Goal: Task Accomplishment & Management: Manage account settings

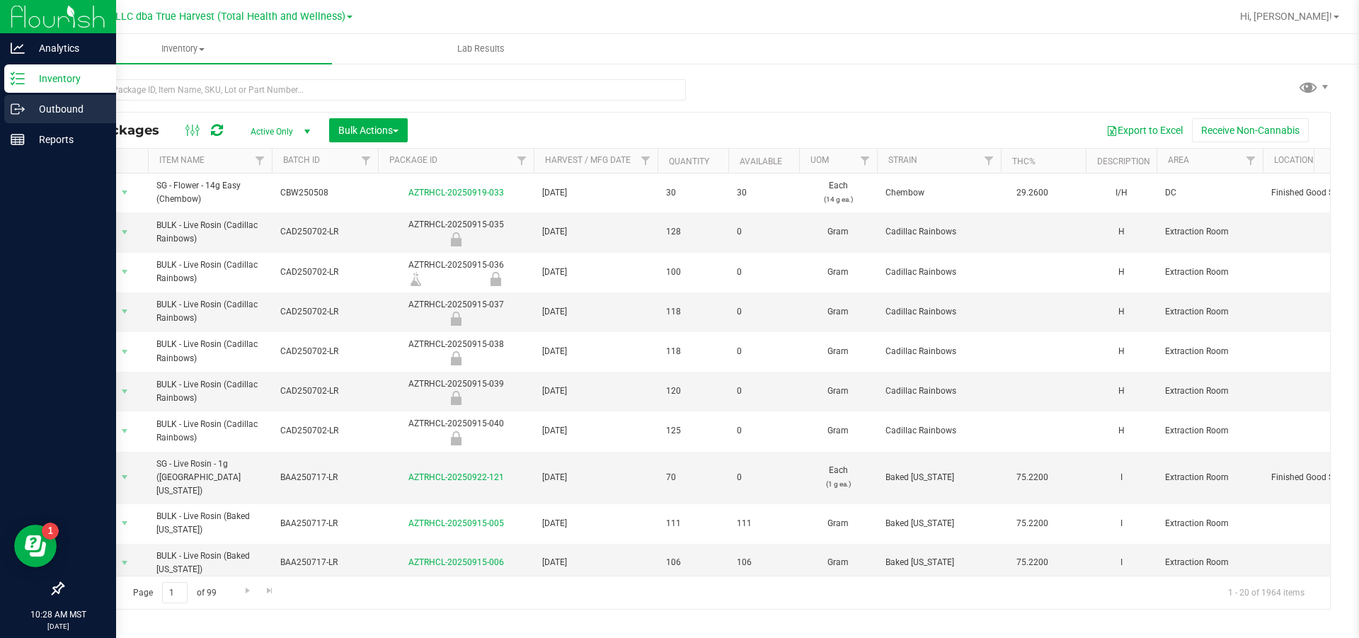
click at [66, 108] on p "Outbound" at bounding box center [67, 109] width 85 height 17
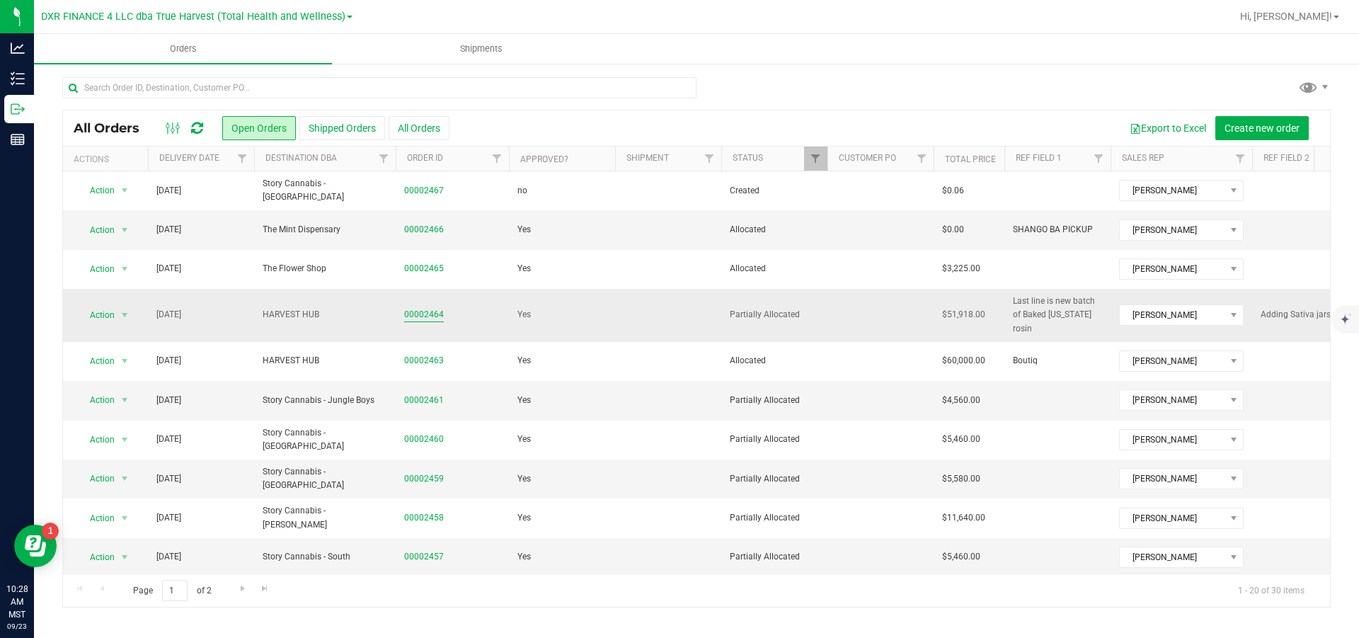
click at [443, 315] on link "00002464" at bounding box center [424, 314] width 40 height 13
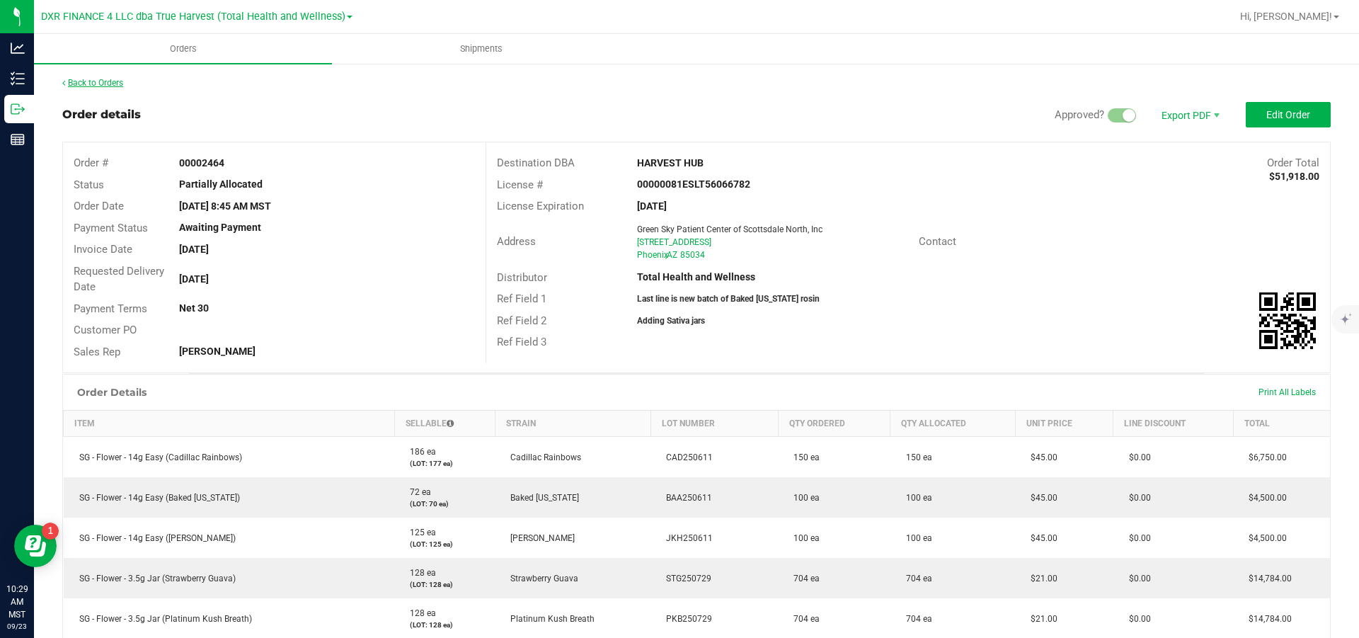
click at [74, 79] on link "Back to Orders" at bounding box center [92, 83] width 61 height 10
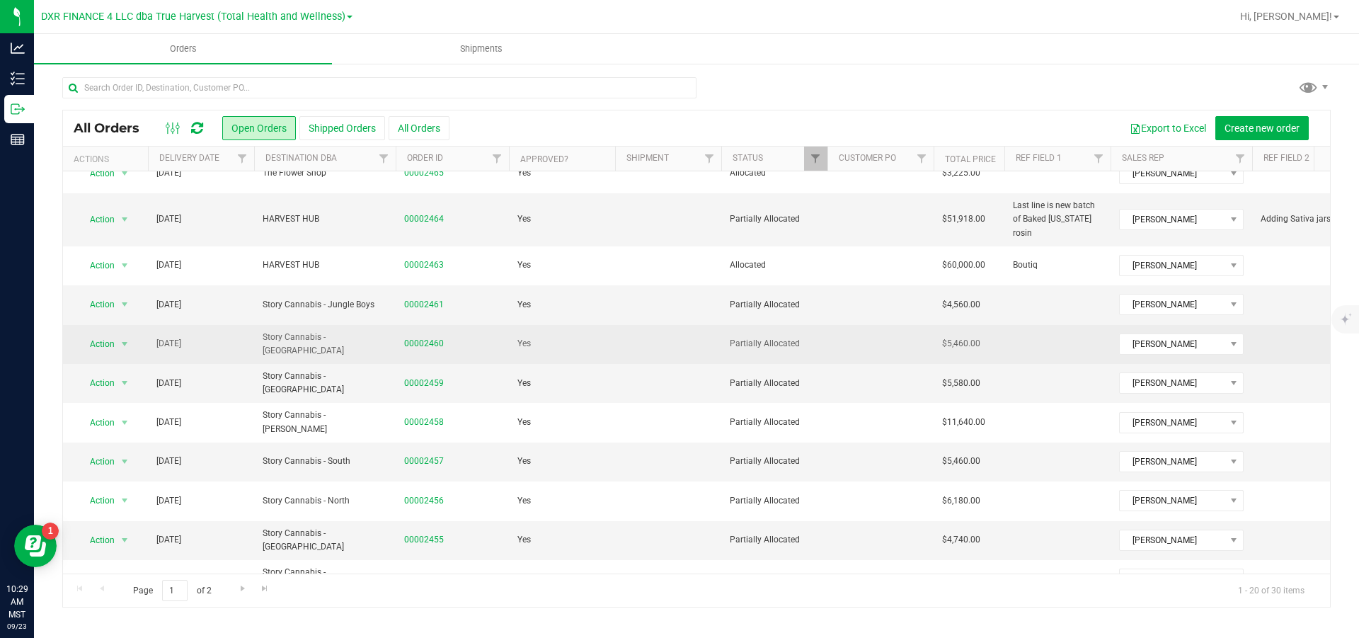
scroll to position [106, 0]
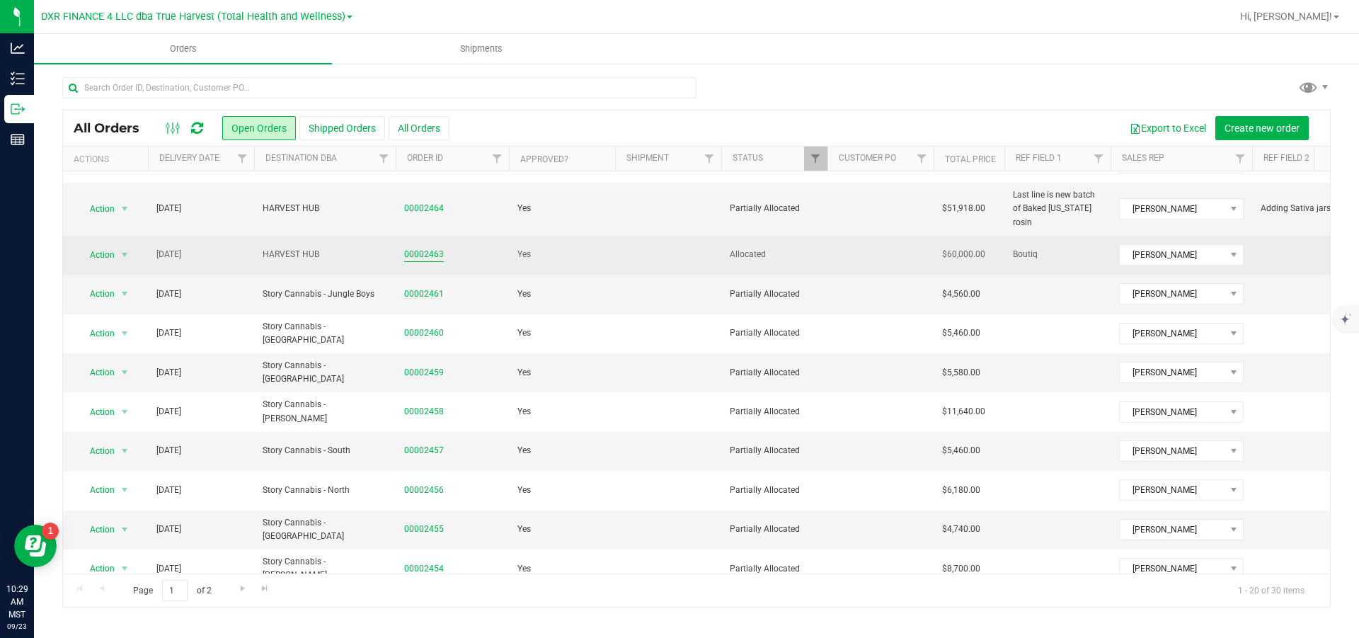
click at [420, 260] on link "00002463" at bounding box center [424, 254] width 40 height 13
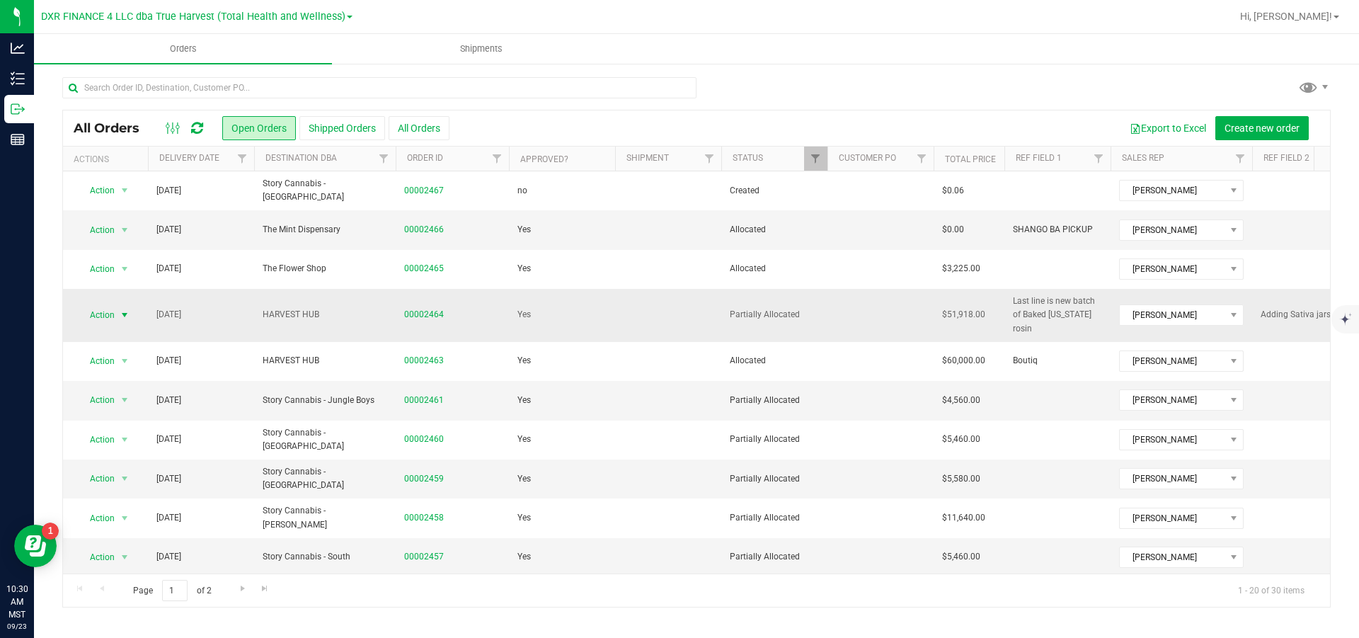
click at [122, 316] on span "select" at bounding box center [124, 314] width 11 height 11
click at [134, 520] on li "Print packing list" at bounding box center [132, 508] width 108 height 21
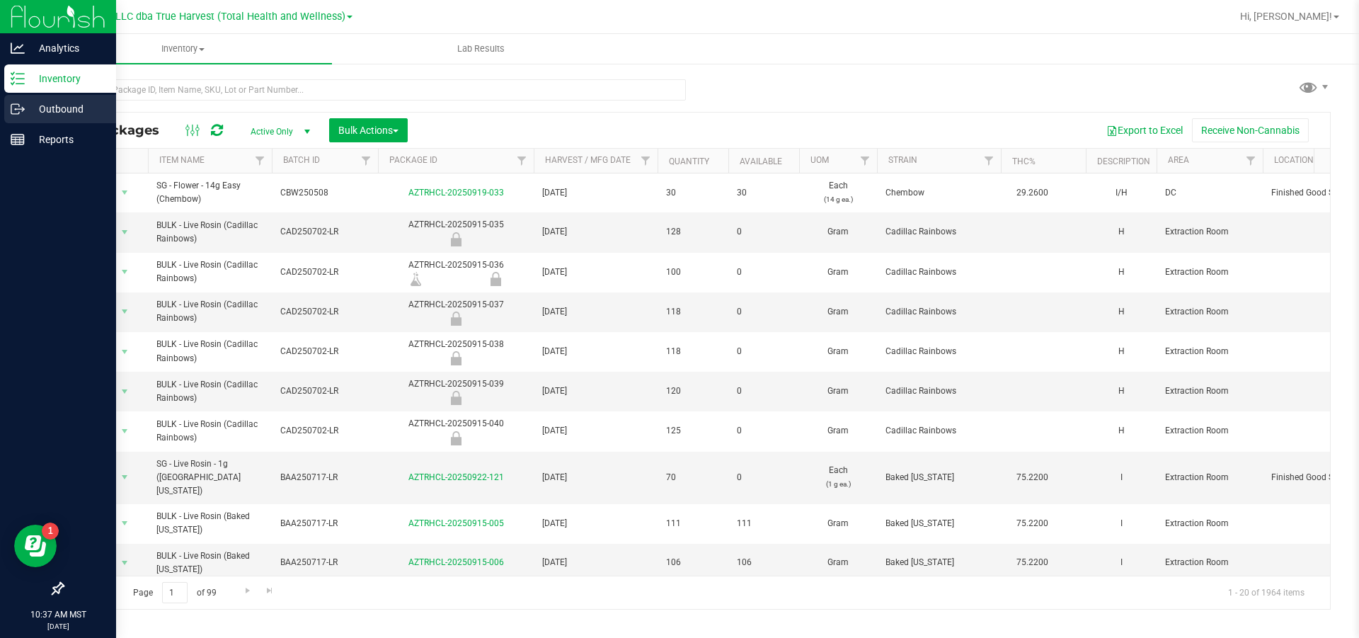
click at [8, 109] on div "Outbound" at bounding box center [60, 109] width 112 height 28
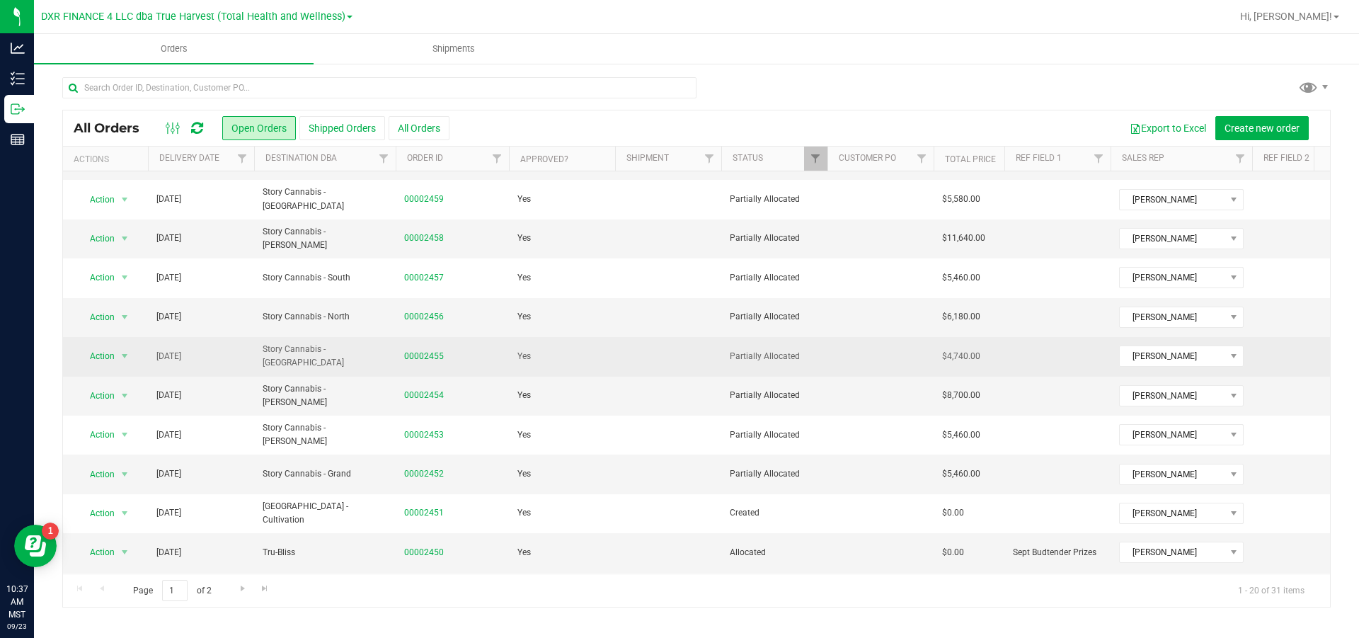
scroll to position [411, 0]
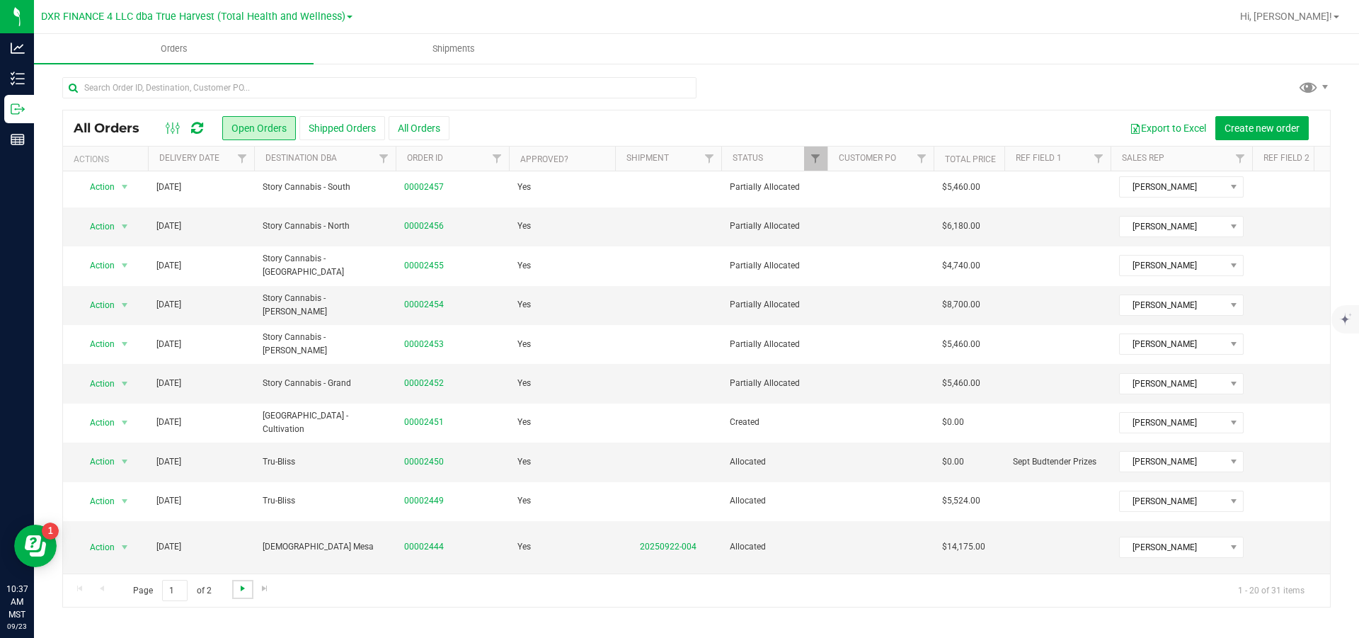
click at [247, 593] on span "Go to the next page" at bounding box center [242, 588] width 11 height 11
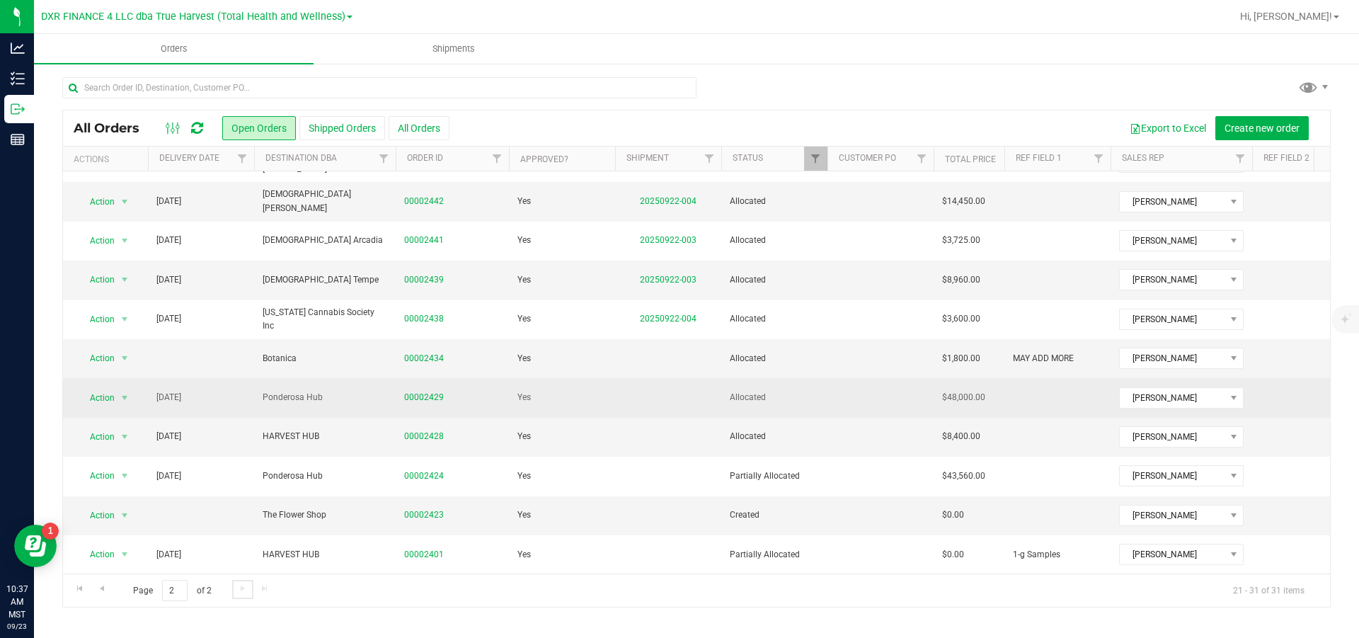
scroll to position [0, 0]
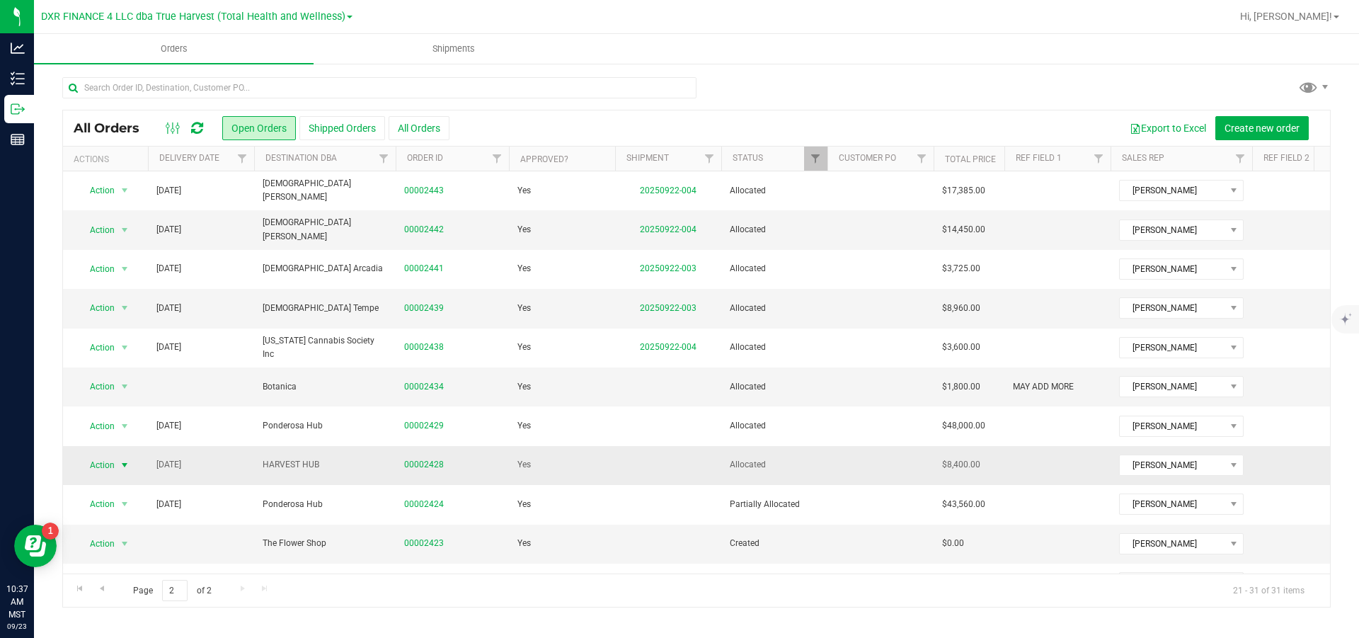
click at [125, 467] on span "select" at bounding box center [124, 464] width 11 height 11
click at [416, 466] on link "00002428" at bounding box center [424, 464] width 40 height 13
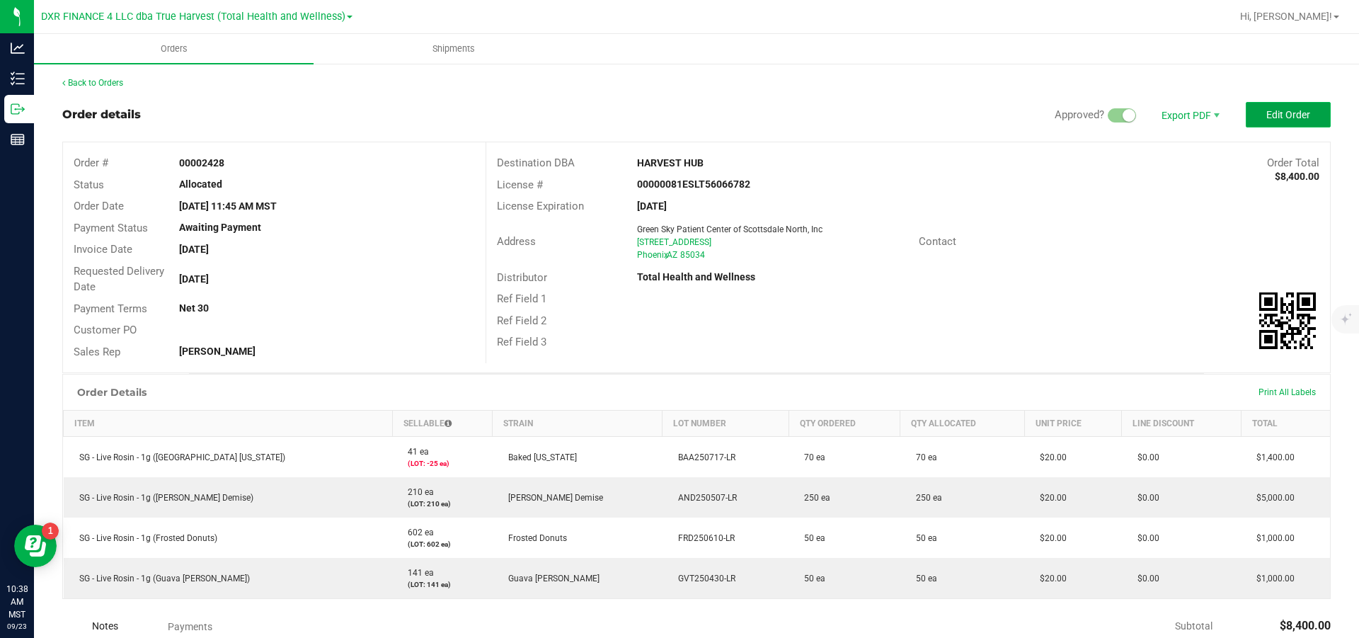
click at [1254, 107] on button "Edit Order" at bounding box center [1288, 114] width 85 height 25
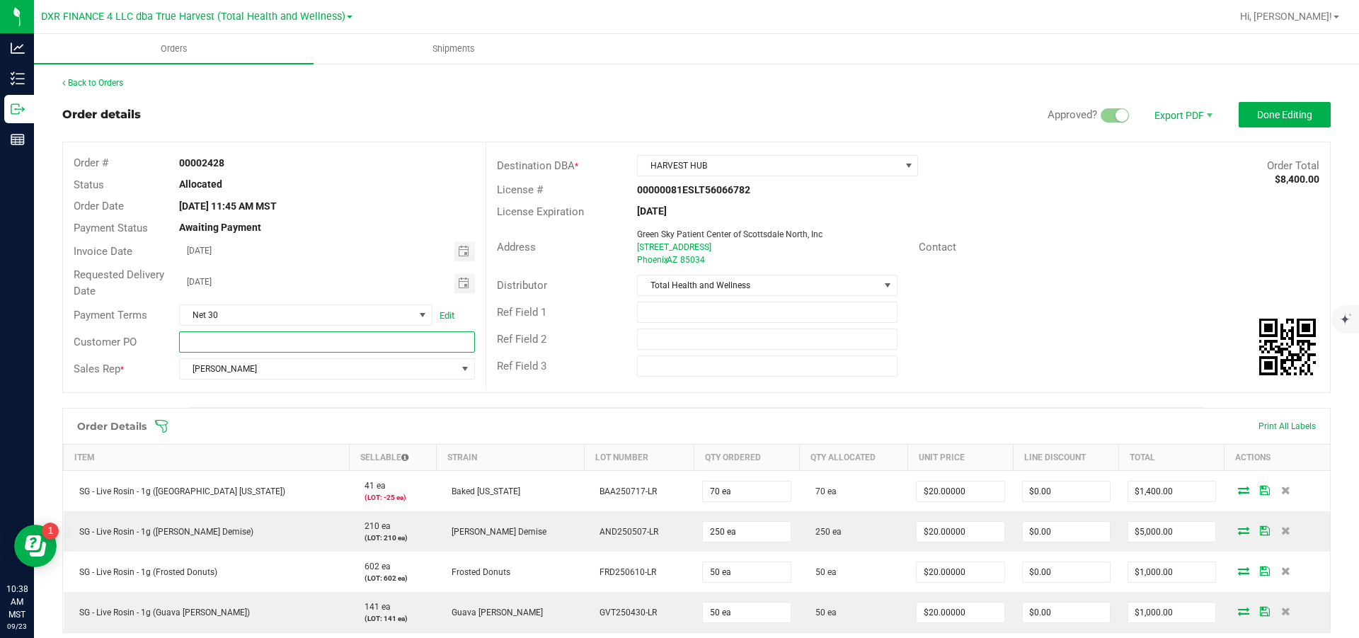
click at [234, 344] on input "text" at bounding box center [326, 341] width 295 height 21
paste input "7000003911"
type input "7000003911"
click at [1269, 116] on span "Done Editing" at bounding box center [1284, 114] width 55 height 11
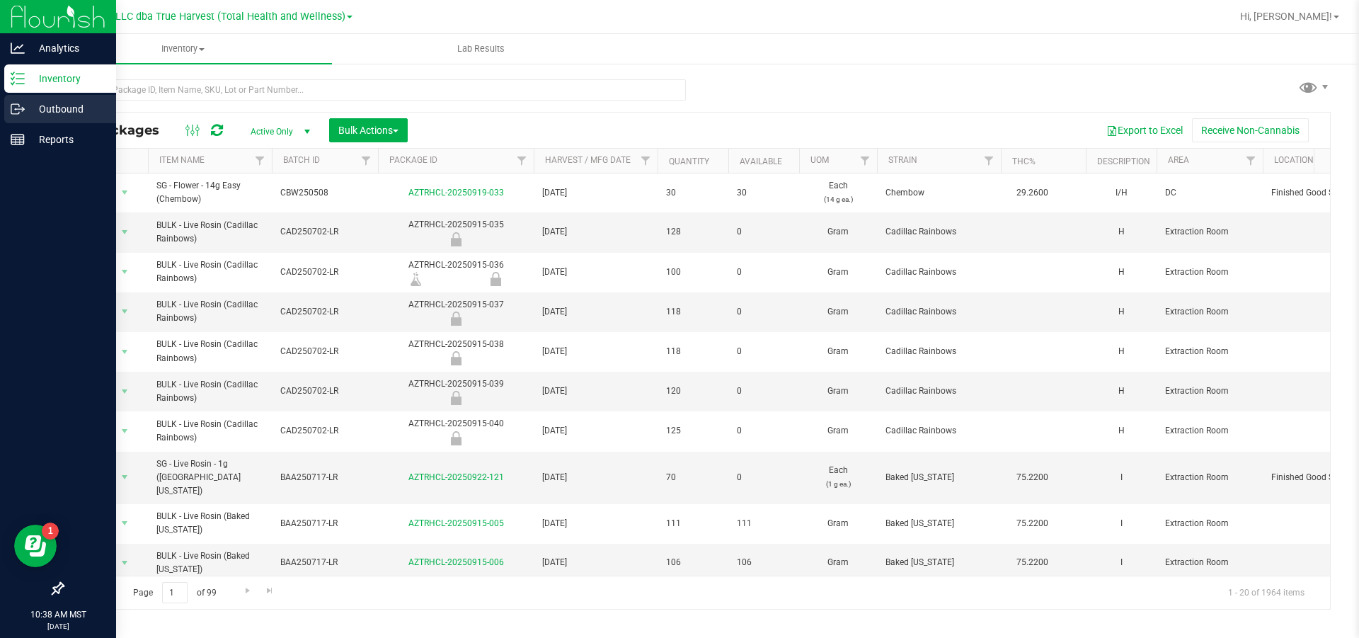
click at [21, 111] on icon at bounding box center [18, 109] width 14 height 14
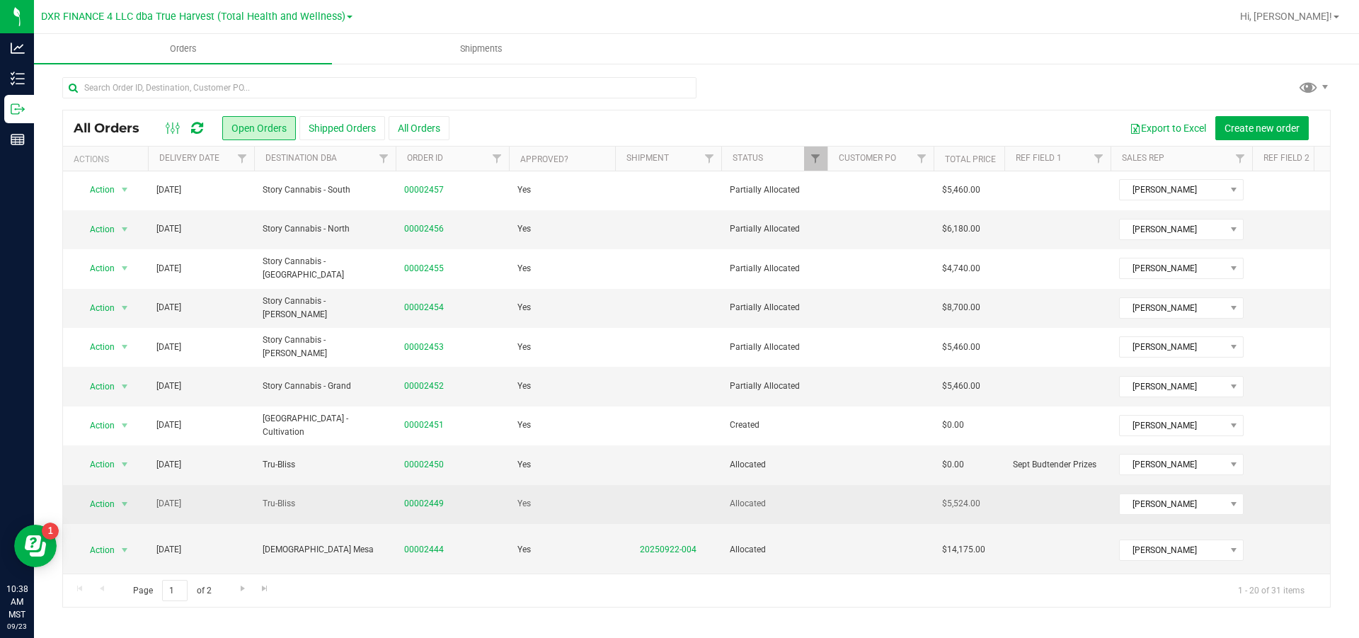
scroll to position [411, 0]
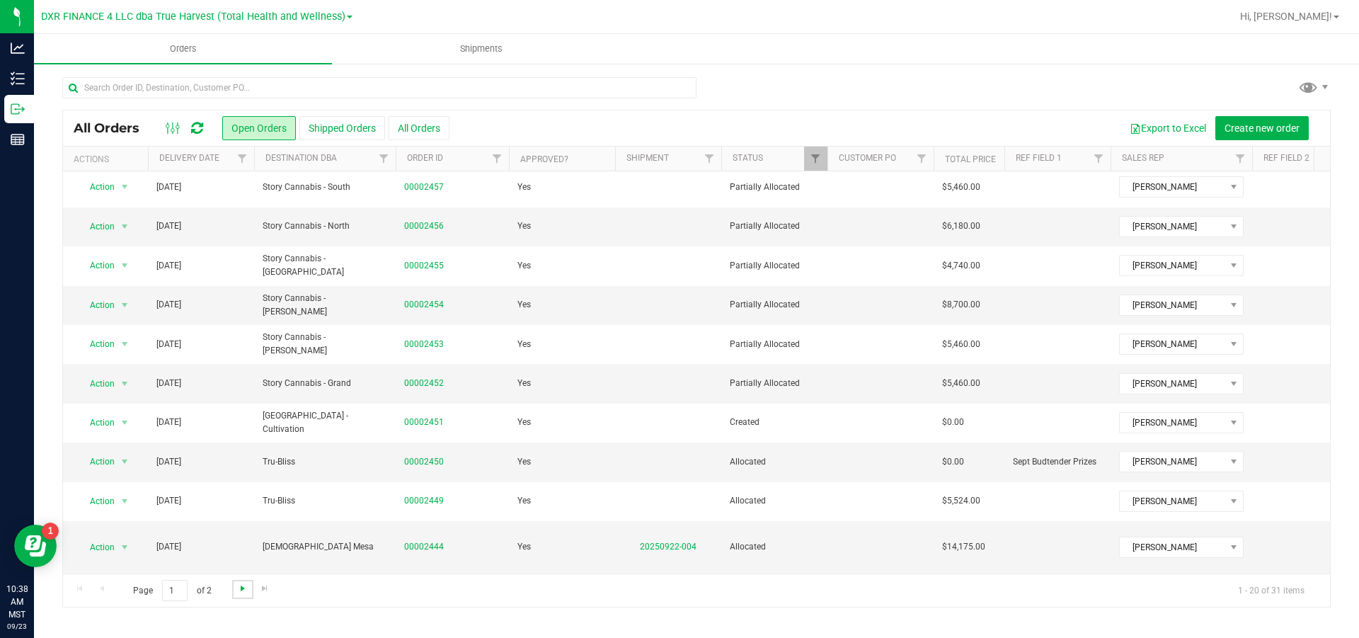
click at [248, 588] on span "Go to the next page" at bounding box center [242, 588] width 11 height 11
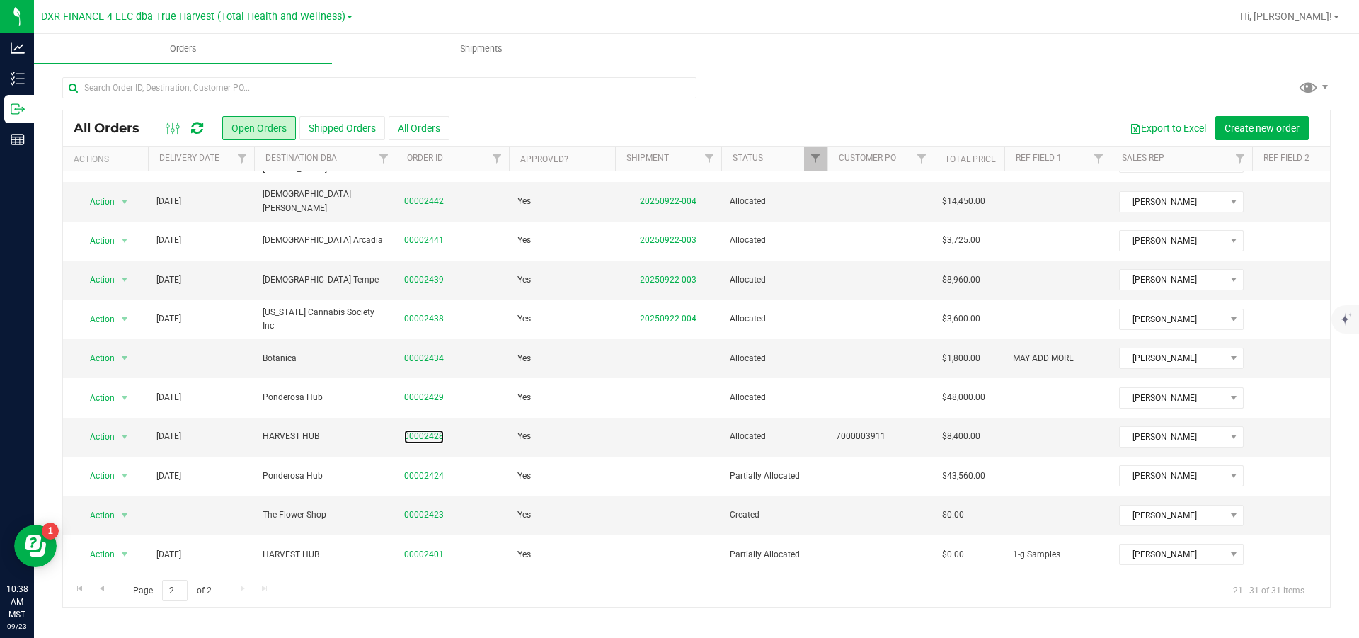
scroll to position [0, 0]
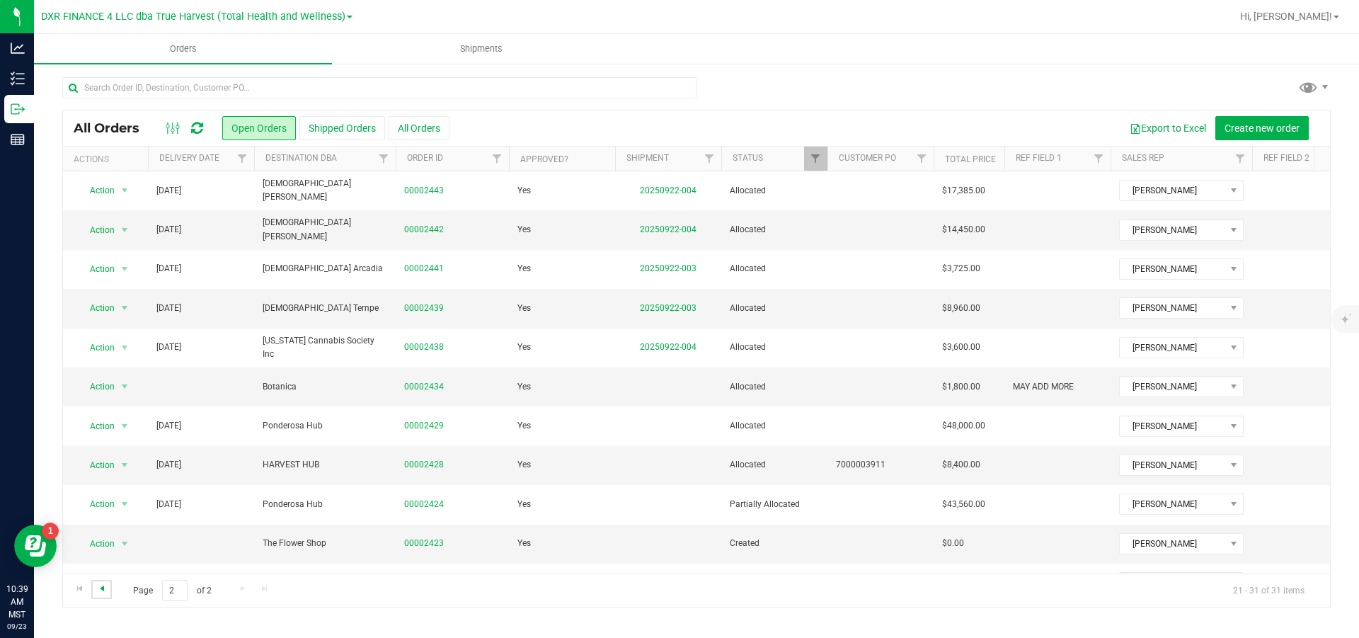
click at [103, 591] on span "Go to the previous page" at bounding box center [101, 588] width 11 height 11
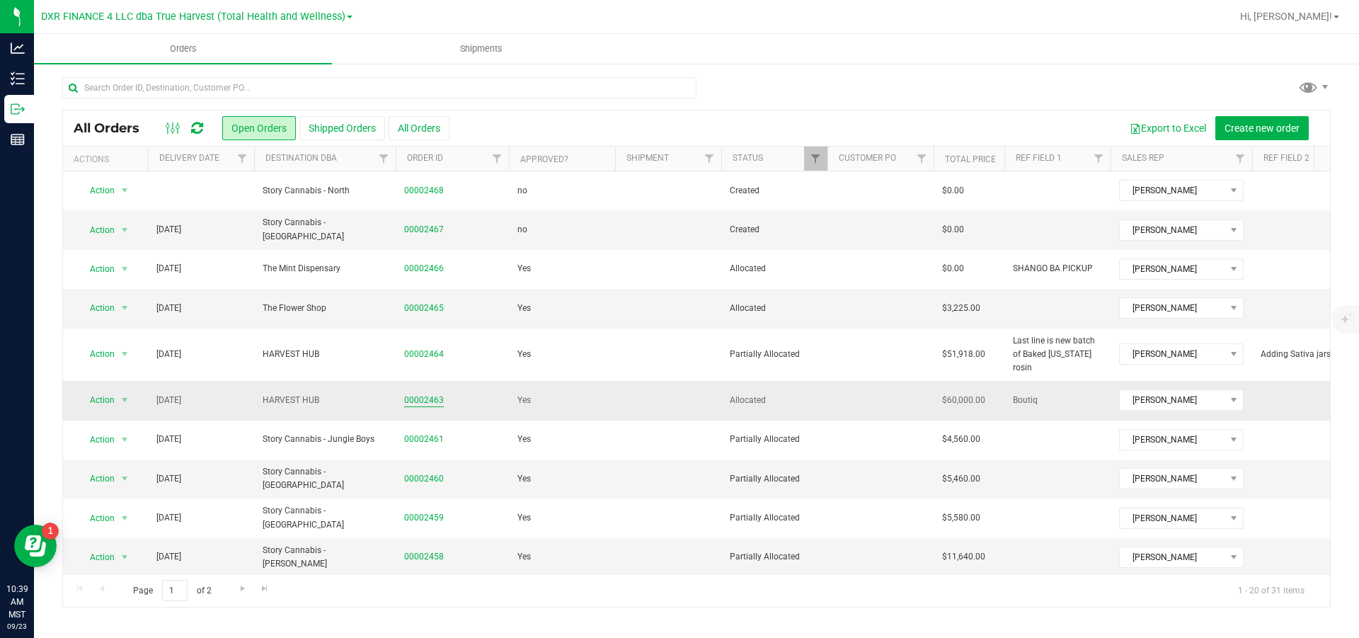
click at [417, 403] on link "00002463" at bounding box center [424, 400] width 40 height 13
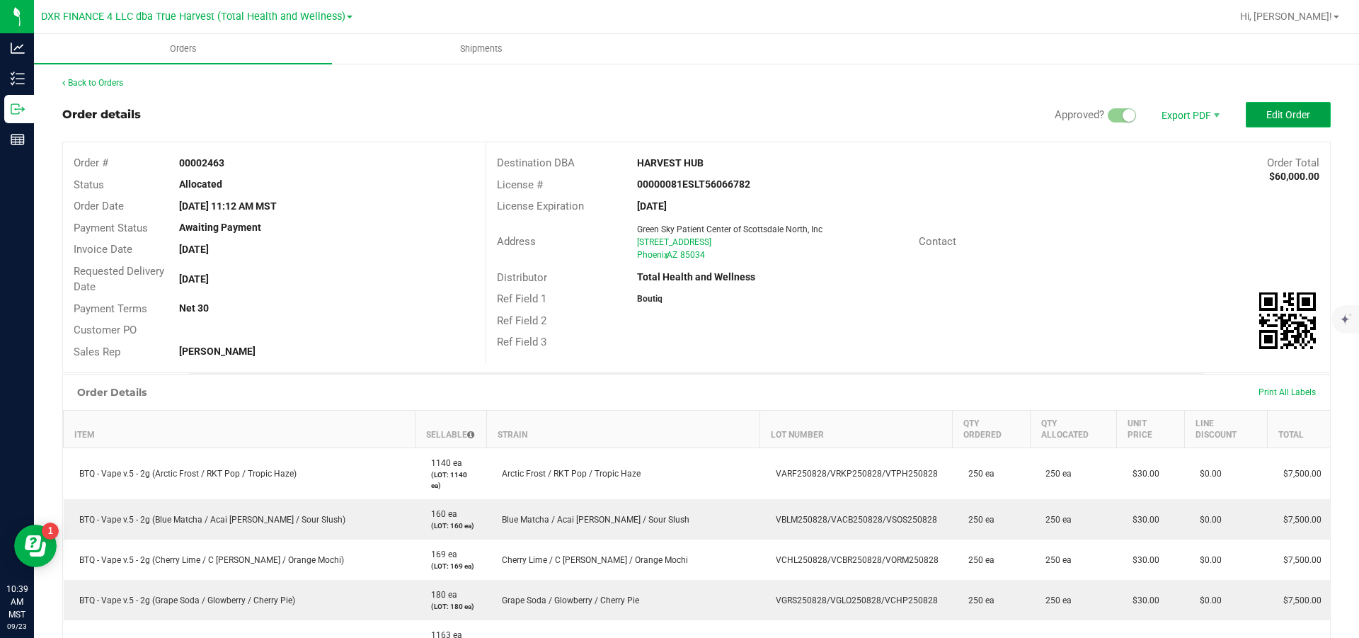
click at [1271, 120] on span "Edit Order" at bounding box center [1288, 114] width 44 height 11
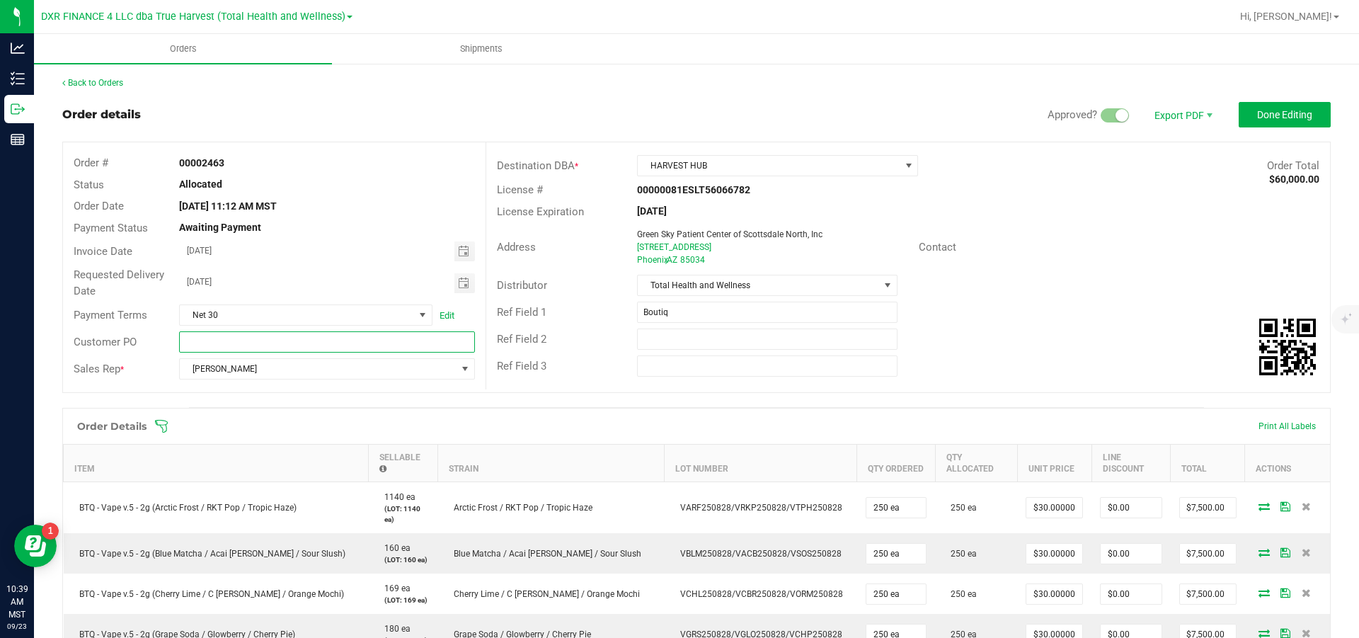
click at [243, 338] on input "text" at bounding box center [326, 341] width 295 height 21
paste input "7000003912"
type input "7000003912"
click at [1257, 116] on span "Done Editing" at bounding box center [1284, 114] width 55 height 11
